Goal: Information Seeking & Learning: Learn about a topic

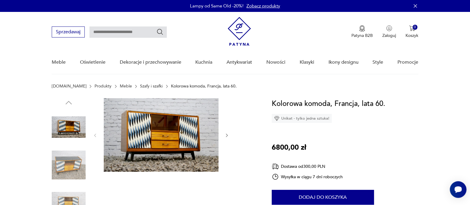
click at [156, 131] on img at bounding box center [161, 134] width 115 height 73
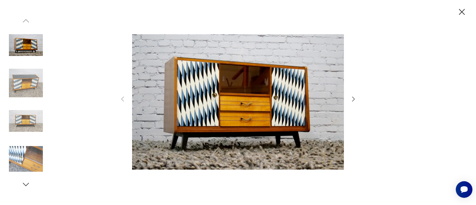
click at [353, 98] on icon "button" at bounding box center [353, 98] width 7 height 7
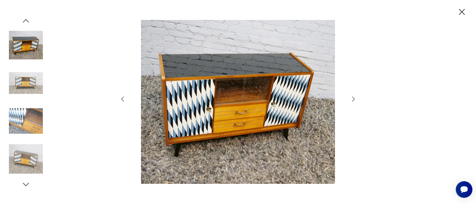
click at [353, 98] on icon "button" at bounding box center [353, 98] width 7 height 7
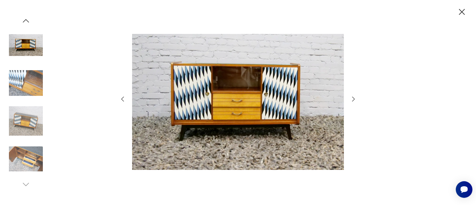
click at [353, 98] on icon "button" at bounding box center [353, 98] width 7 height 7
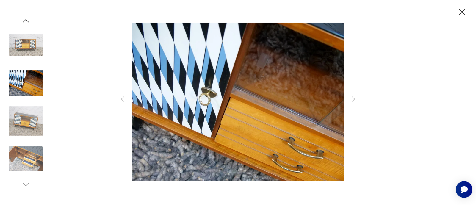
click at [353, 98] on icon "button" at bounding box center [353, 98] width 7 height 7
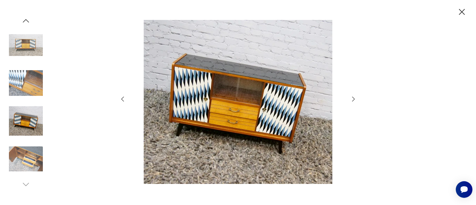
click at [353, 98] on icon "button" at bounding box center [353, 98] width 7 height 7
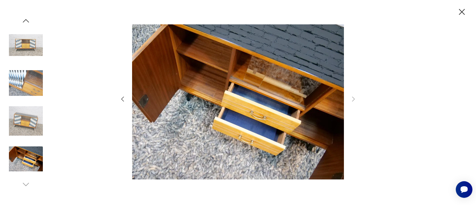
click at [463, 12] on icon "button" at bounding box center [461, 12] width 10 height 10
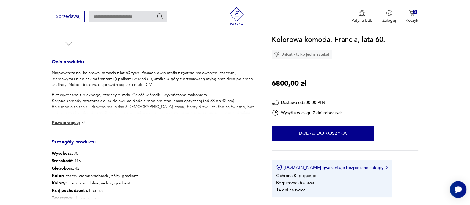
scroll to position [226, 0]
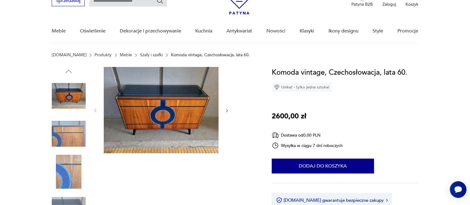
scroll to position [40, 0]
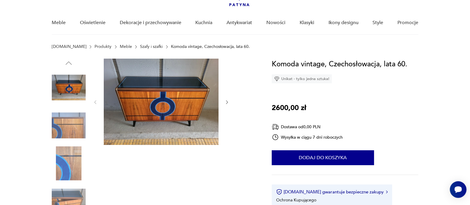
click at [179, 108] on img at bounding box center [161, 102] width 115 height 86
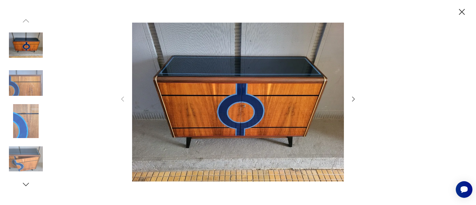
click at [352, 95] on icon "button" at bounding box center [353, 98] width 7 height 7
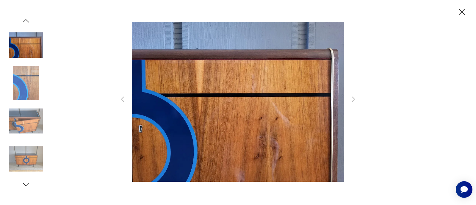
click at [352, 95] on icon "button" at bounding box center [353, 98] width 7 height 7
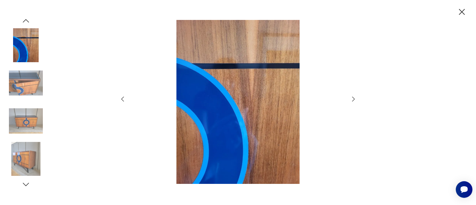
click at [352, 95] on icon "button" at bounding box center [353, 98] width 7 height 7
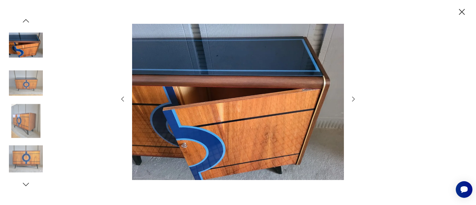
click at [352, 95] on icon "button" at bounding box center [353, 98] width 7 height 7
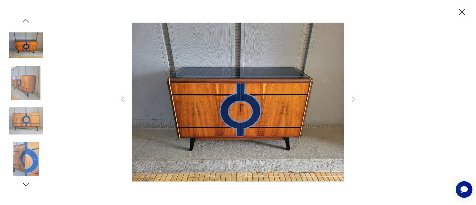
click at [352, 95] on icon "button" at bounding box center [353, 98] width 7 height 7
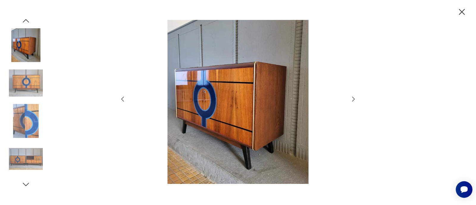
click at [352, 95] on icon "button" at bounding box center [353, 98] width 7 height 7
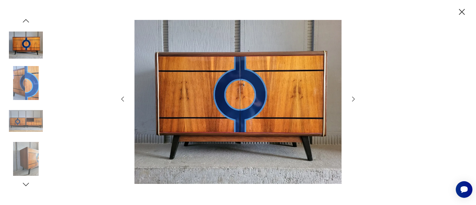
click at [352, 95] on icon "button" at bounding box center [353, 98] width 7 height 7
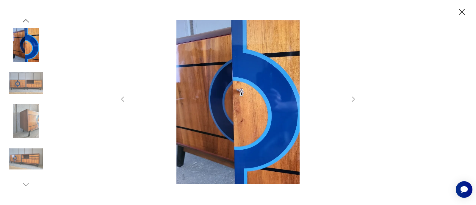
click at [352, 95] on icon "button" at bounding box center [353, 98] width 7 height 7
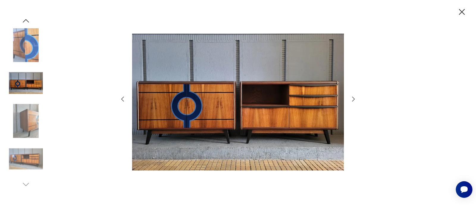
click at [352, 95] on icon "button" at bounding box center [353, 98] width 7 height 7
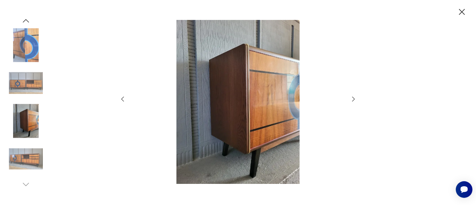
click at [352, 95] on icon "button" at bounding box center [353, 98] width 7 height 7
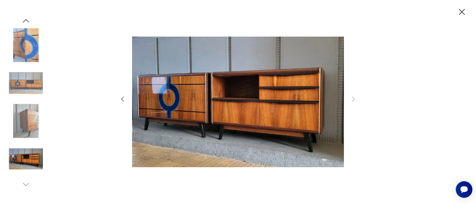
click at [459, 11] on icon "button" at bounding box center [461, 12] width 10 height 10
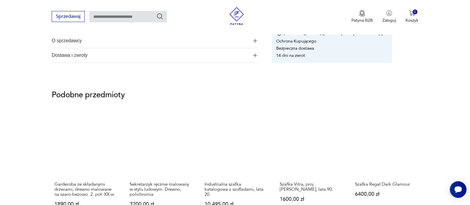
scroll to position [412, 0]
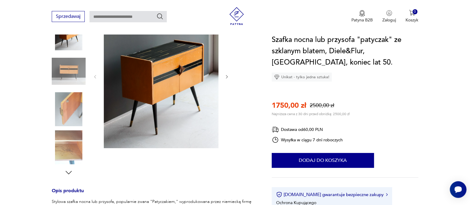
scroll to position [95, 0]
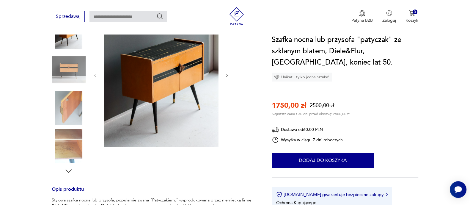
click at [227, 73] on icon "button" at bounding box center [226, 75] width 5 height 5
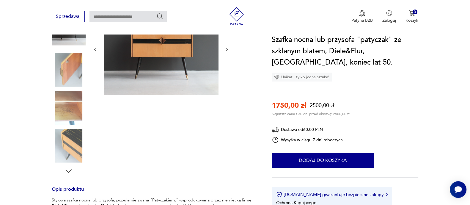
click at [226, 48] on icon "button" at bounding box center [226, 49] width 5 height 5
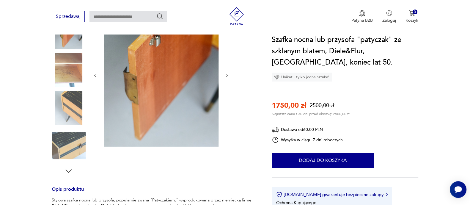
click at [226, 50] on div at bounding box center [161, 75] width 137 height 144
